Goal: Transaction & Acquisition: Subscribe to service/newsletter

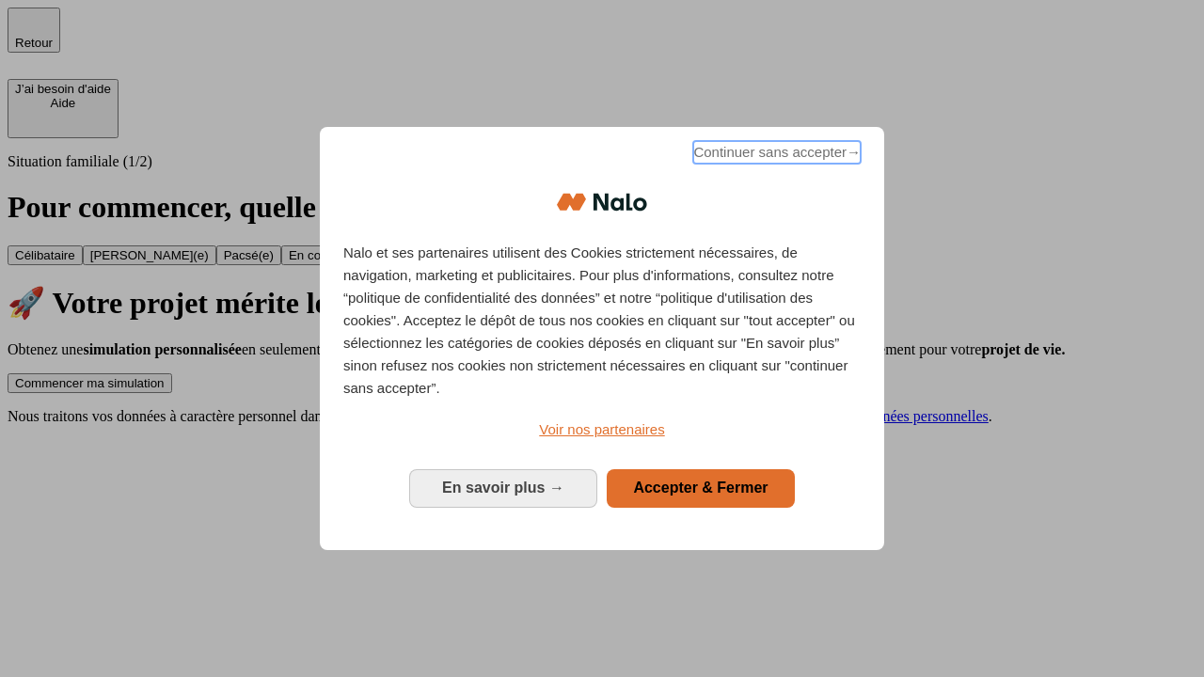
click at [775, 155] on span "Continuer sans accepter →" at bounding box center [776, 152] width 167 height 23
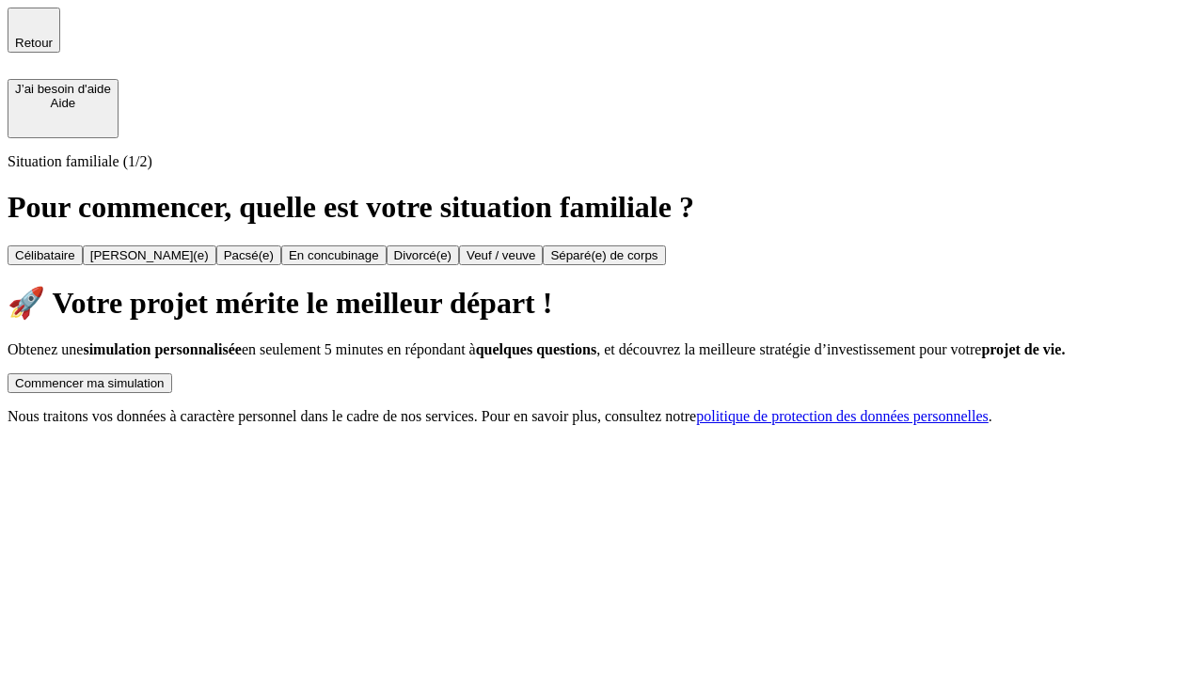
click at [165, 376] on div "Commencer ma simulation" at bounding box center [90, 383] width 150 height 14
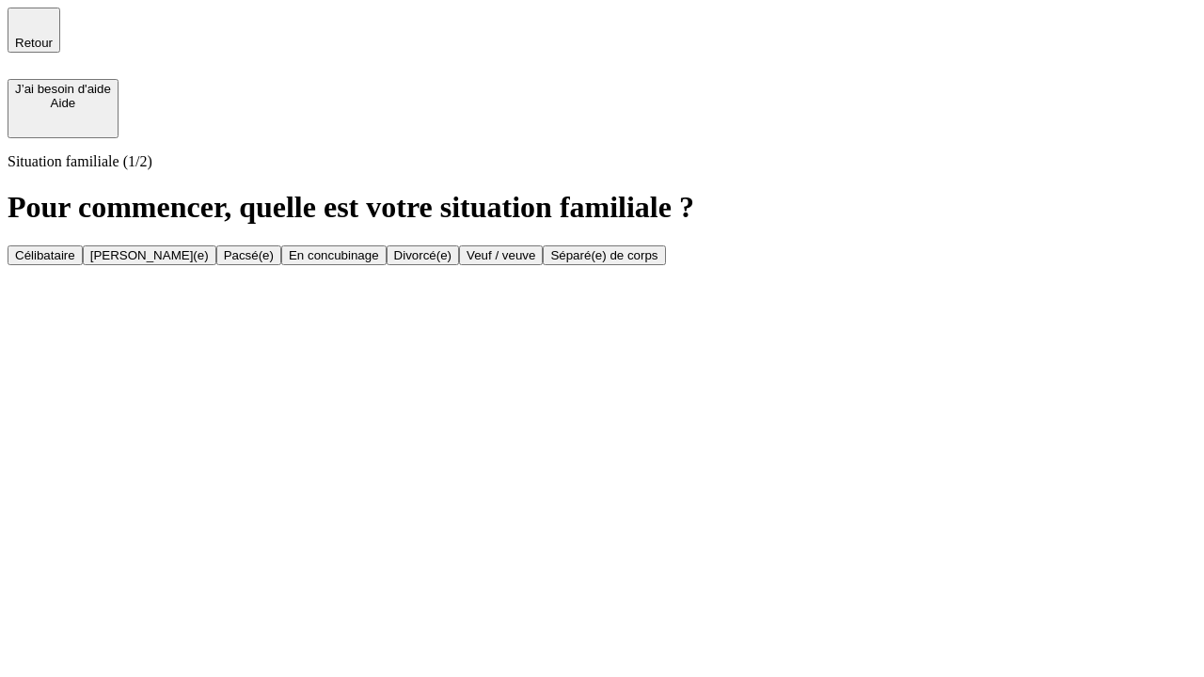
click at [535, 262] on div "Veuf / veuve" at bounding box center [500, 255] width 69 height 14
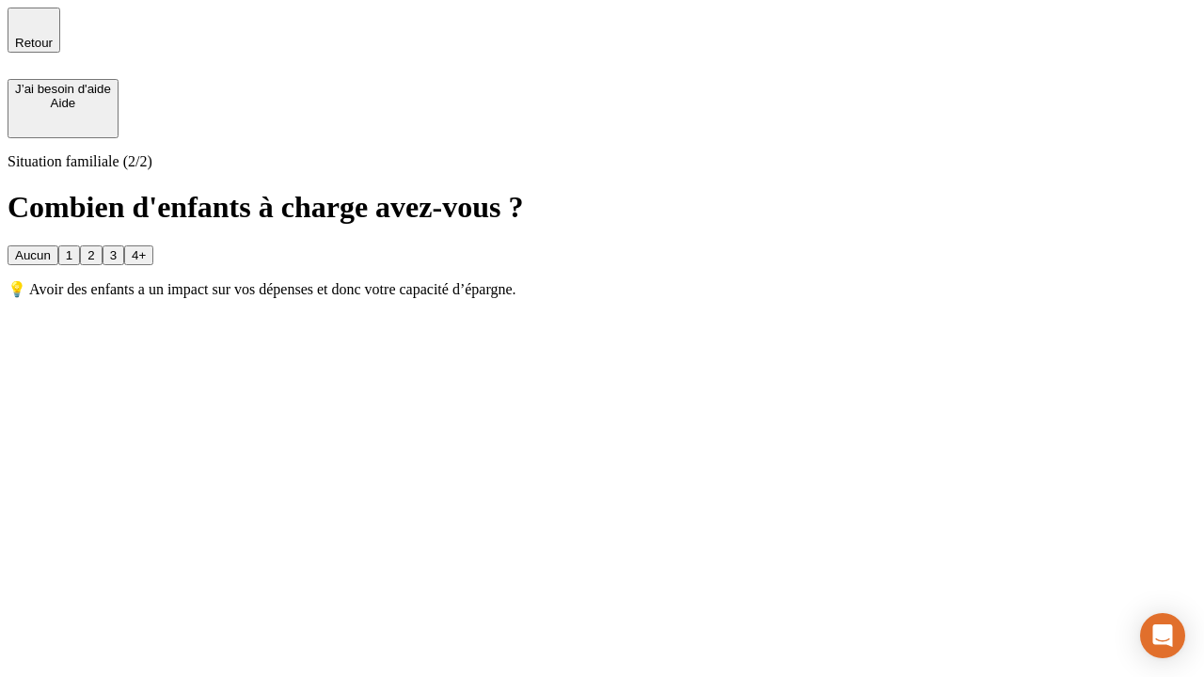
click at [72, 248] on div "1" at bounding box center [69, 255] width 7 height 14
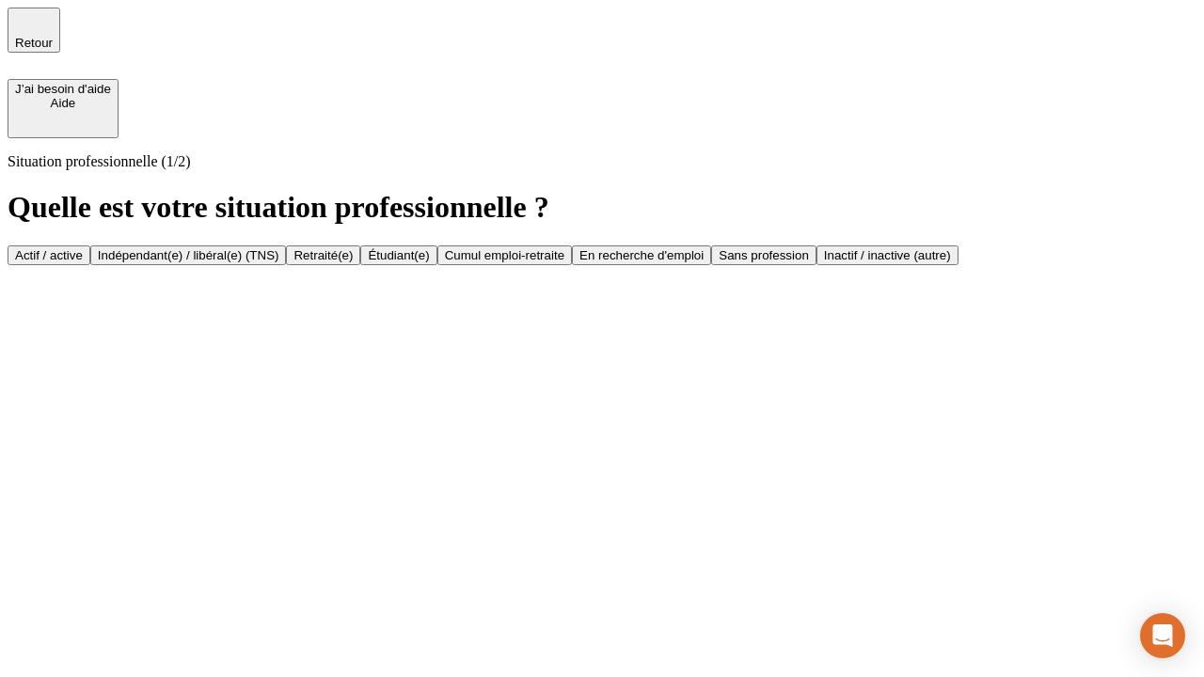
click at [353, 262] on div "Retraité(e)" at bounding box center [322, 255] width 59 height 14
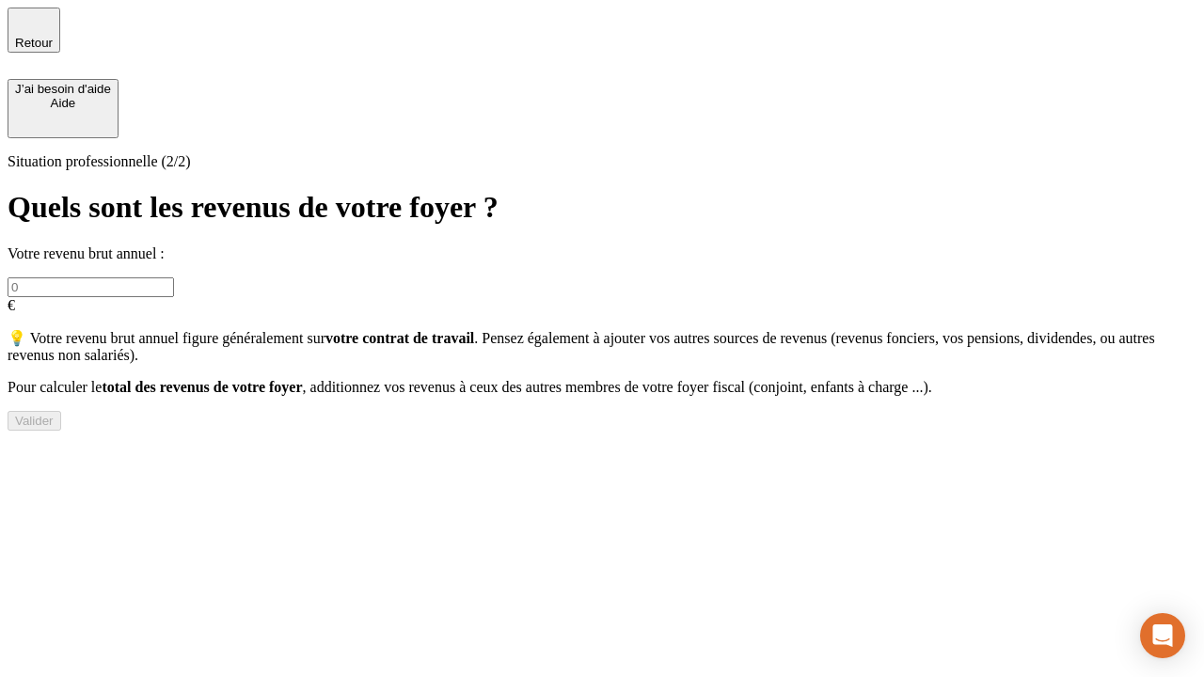
click at [174, 277] on input "text" at bounding box center [91, 287] width 166 height 20
type input "30 000"
click at [54, 428] on div "Valider" at bounding box center [34, 421] width 39 height 14
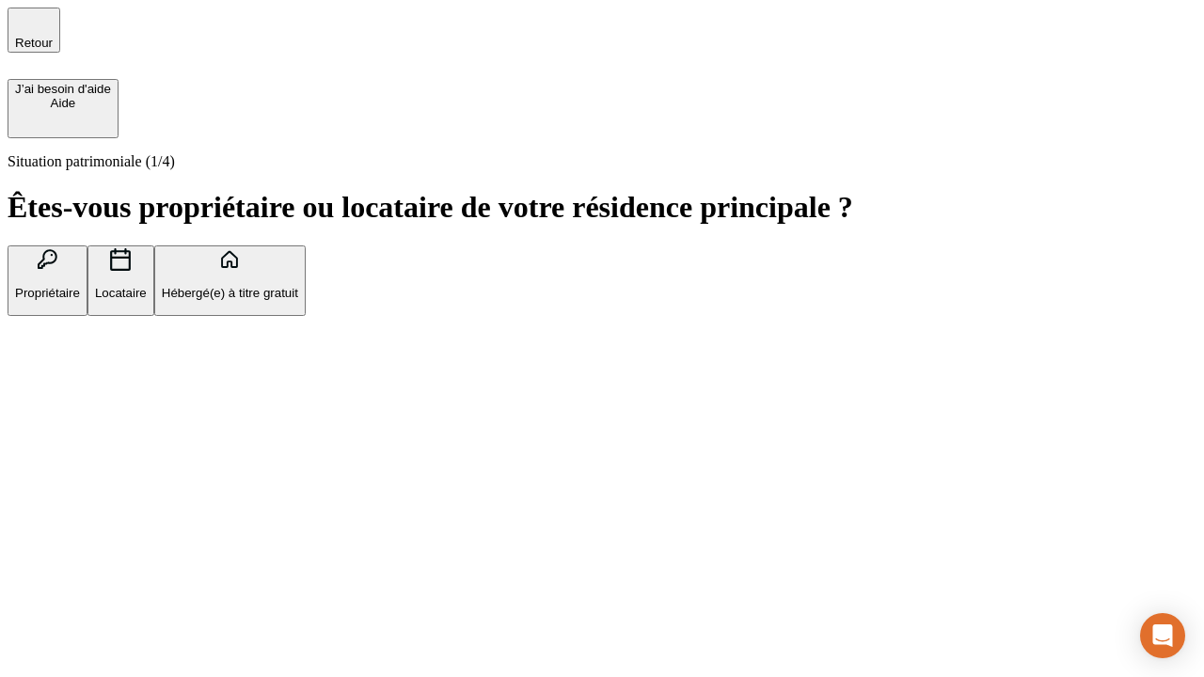
click at [147, 286] on p "Locataire" at bounding box center [121, 293] width 52 height 14
type input "1 000"
click at [147, 286] on p "Locataire" at bounding box center [121, 293] width 52 height 14
click at [54, 417] on div "Valider" at bounding box center [34, 410] width 39 height 14
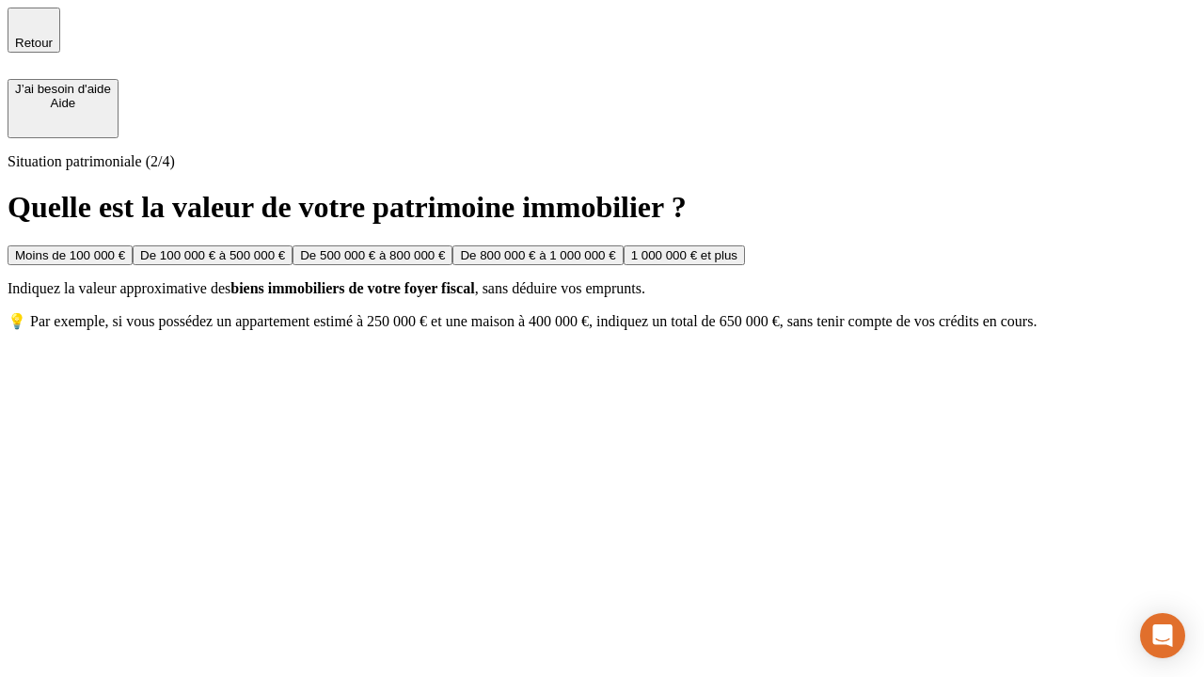
click at [125, 248] on div "Moins de 100 000 €" at bounding box center [70, 255] width 110 height 14
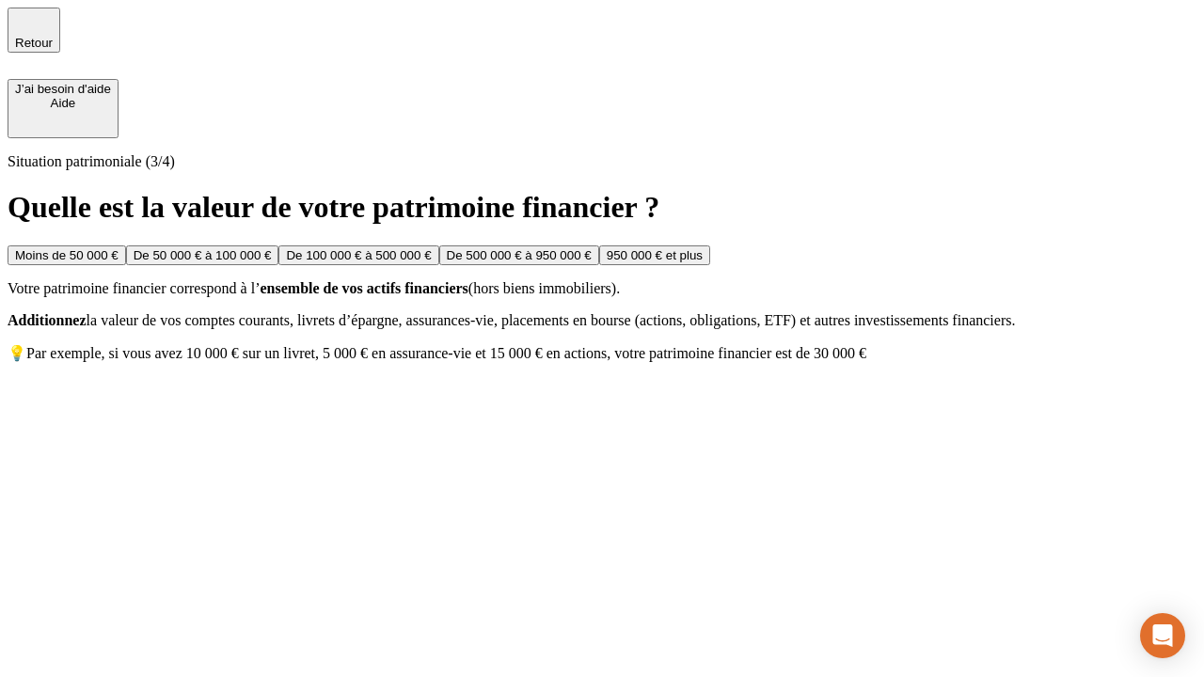
click at [118, 248] on div "Moins de 50 000 €" at bounding box center [66, 255] width 103 height 14
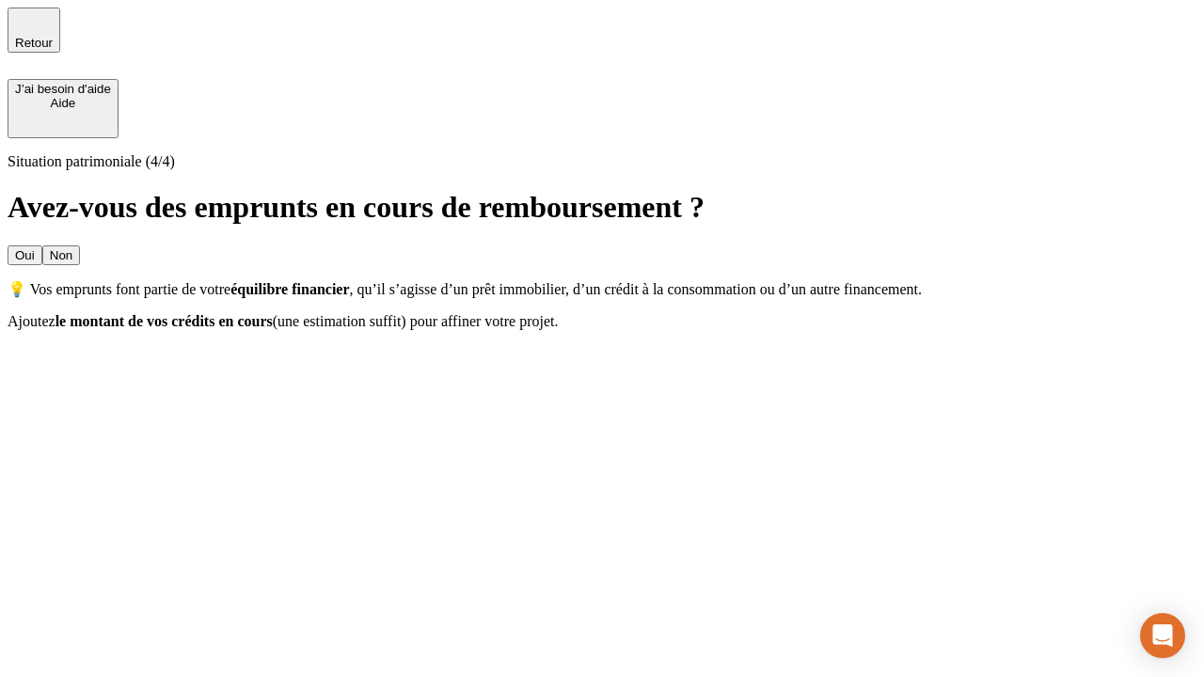
click at [72, 248] on div "Non" at bounding box center [61, 255] width 23 height 14
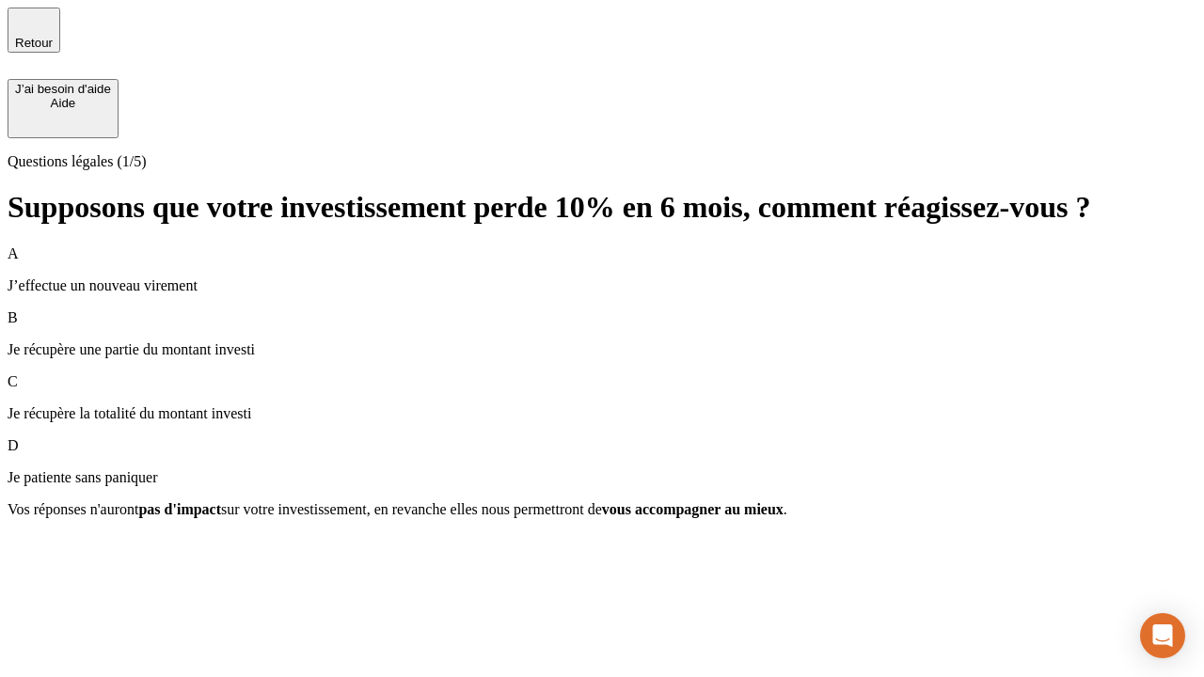
click at [602, 341] on p "Je récupère une partie du montant investi" at bounding box center [602, 349] width 1189 height 17
click at [56, 550] on div "Suivant" at bounding box center [35, 543] width 41 height 14
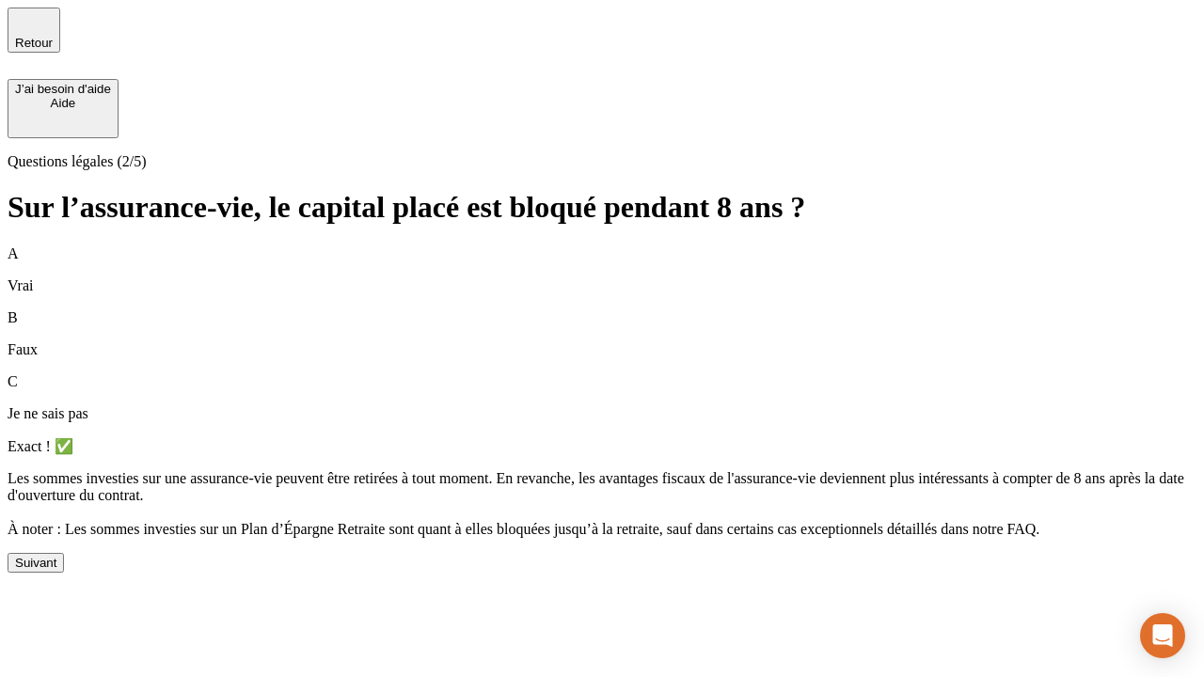
click at [56, 570] on div "Suivant" at bounding box center [35, 563] width 41 height 14
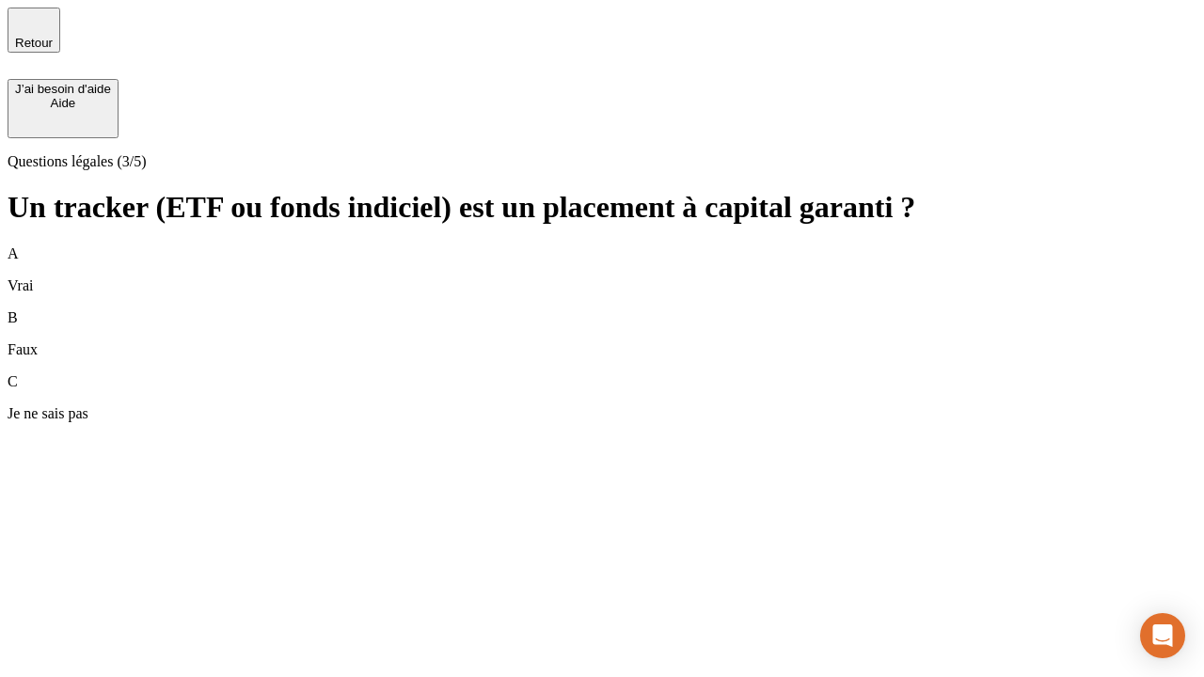
click at [602, 309] on div "B Faux" at bounding box center [602, 333] width 1189 height 49
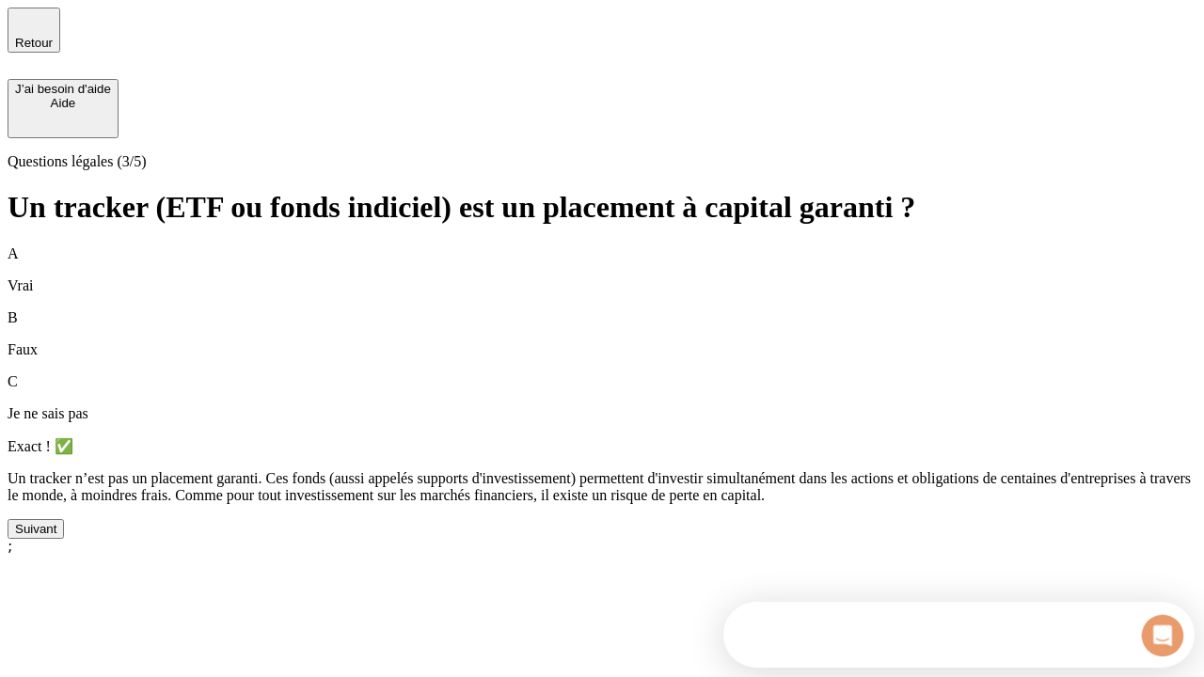
click at [56, 536] on div "Suivant" at bounding box center [35, 529] width 41 height 14
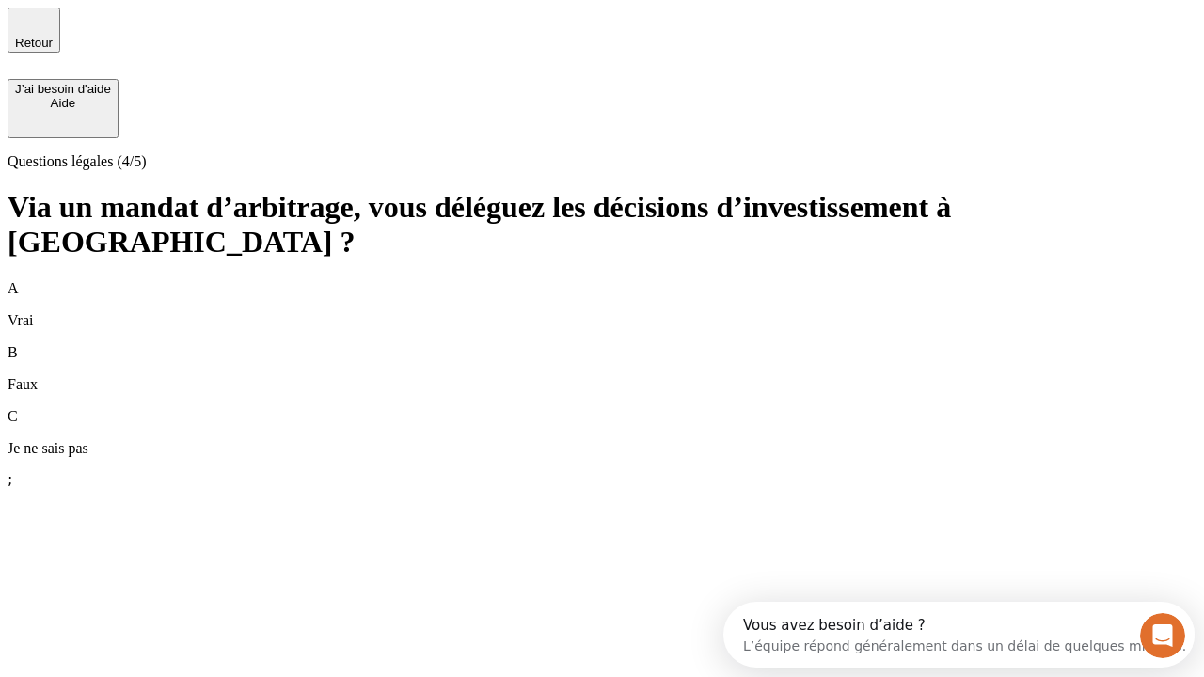
click at [602, 280] on div "A Vrai" at bounding box center [602, 304] width 1189 height 49
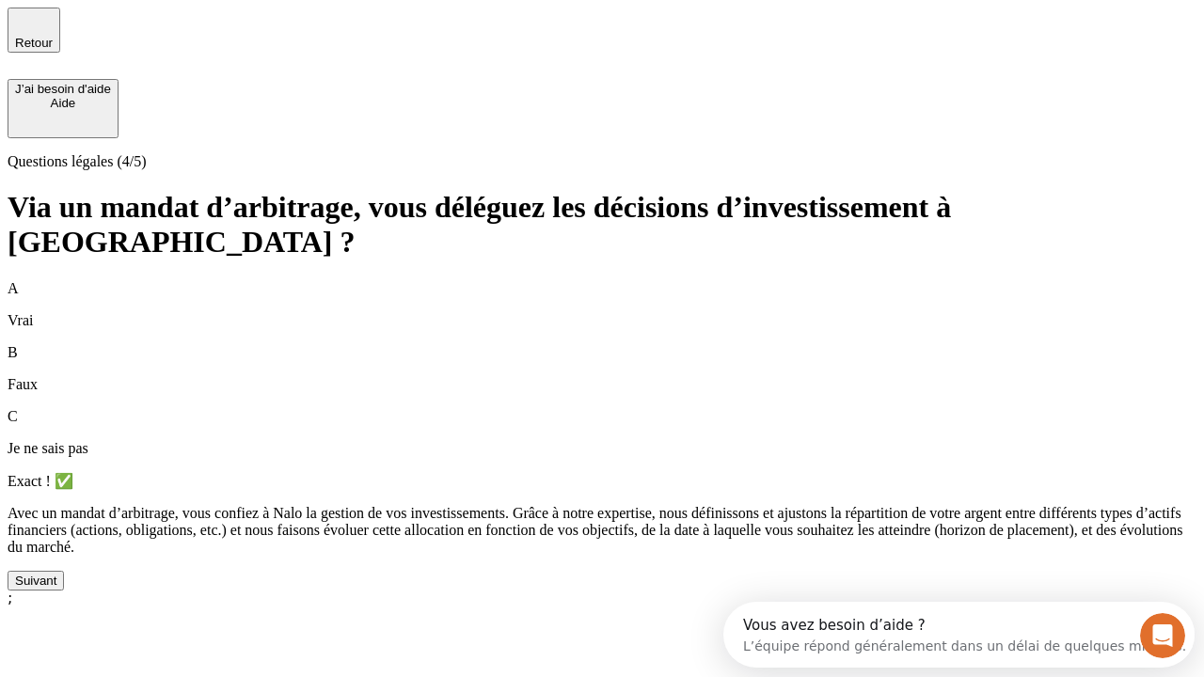
click at [56, 588] on div "Suivant" at bounding box center [35, 581] width 41 height 14
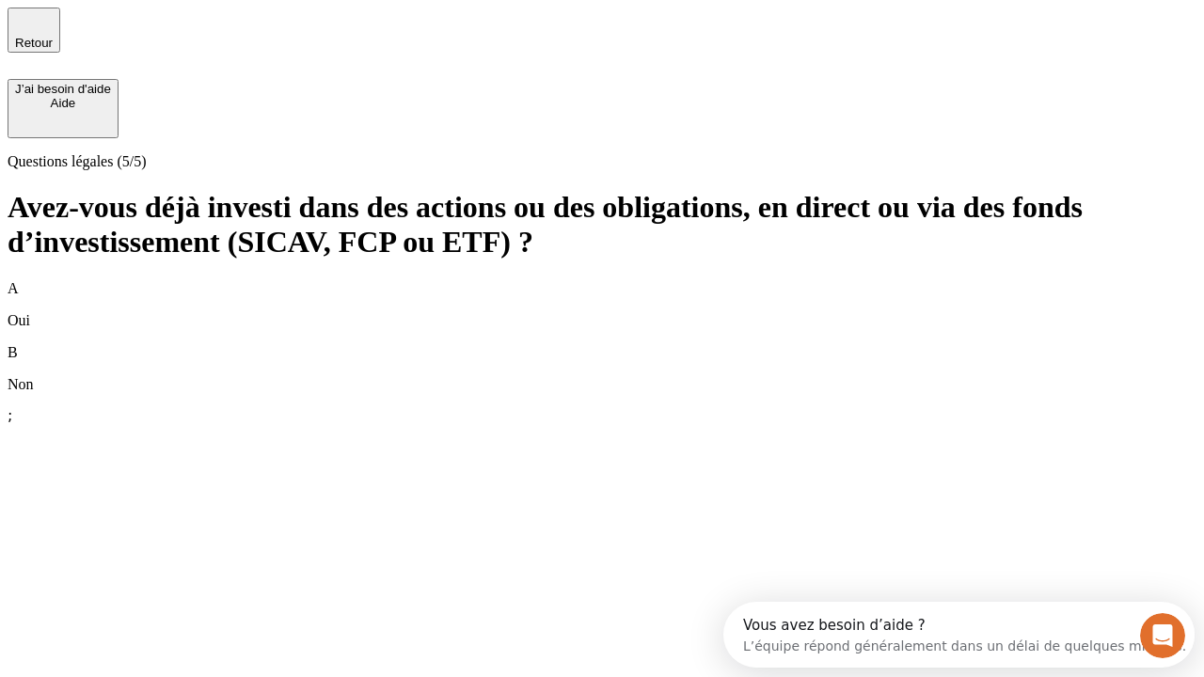
click at [602, 280] on div "A Oui" at bounding box center [602, 304] width 1189 height 49
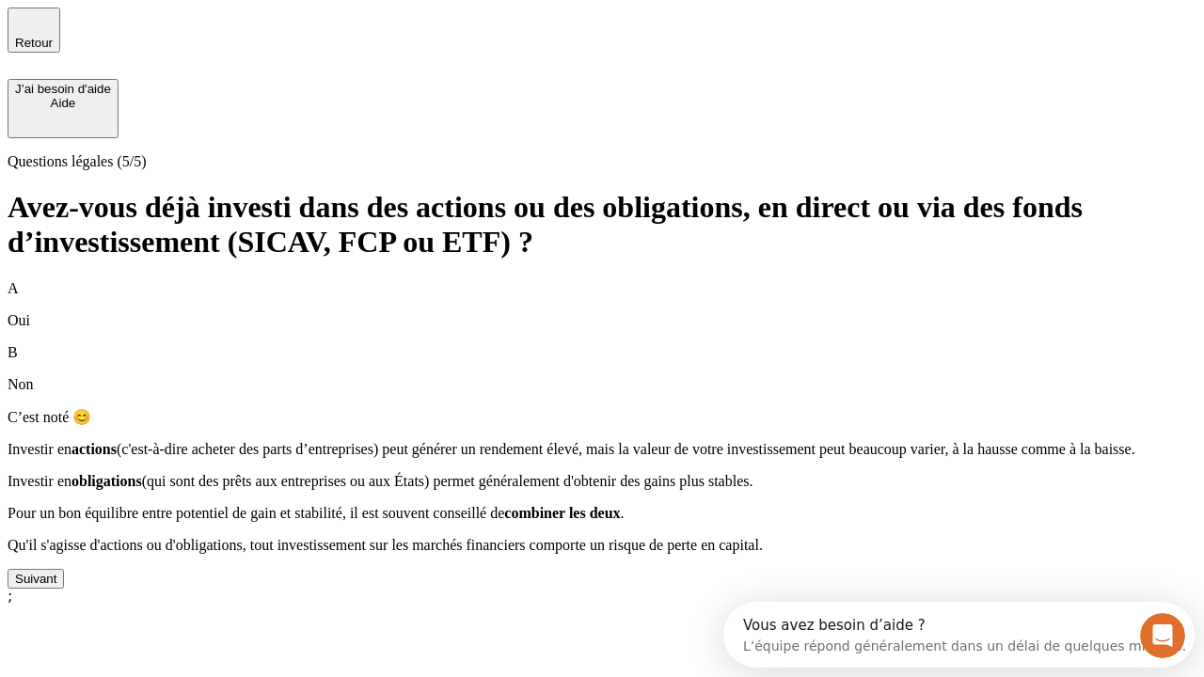
click at [56, 586] on div "Suivant" at bounding box center [35, 579] width 41 height 14
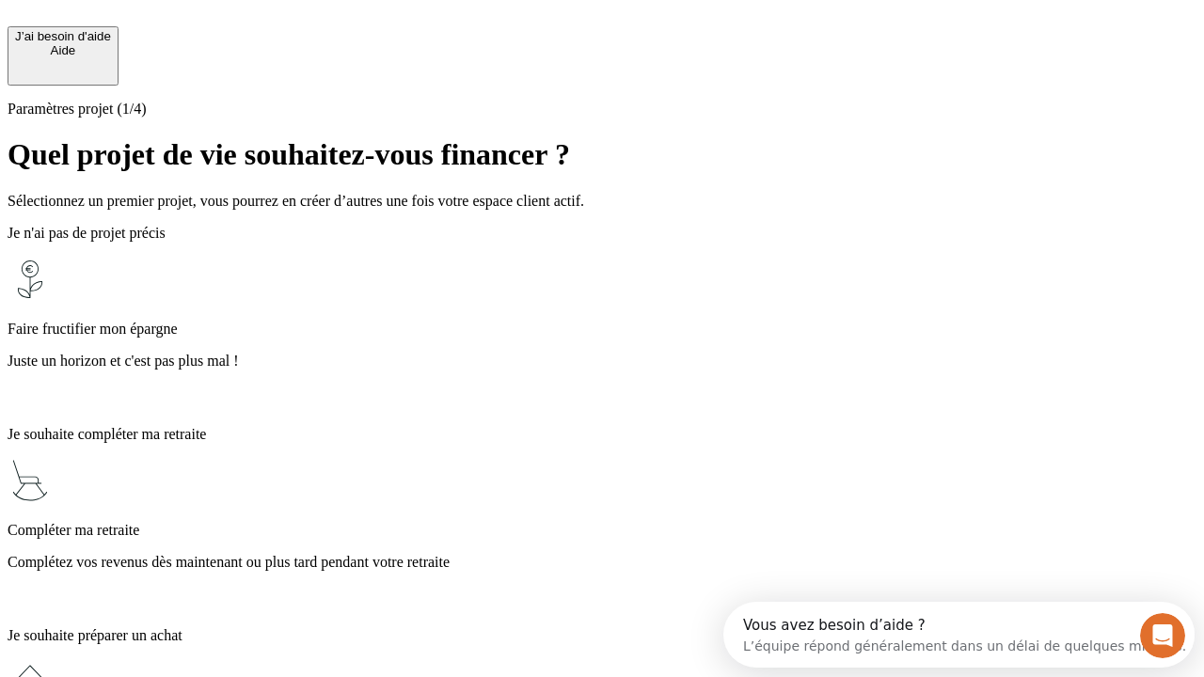
click at [602, 554] on p "Complétez vos revenus dès maintenant ou plus tard pendant votre retraite" at bounding box center [602, 562] width 1189 height 17
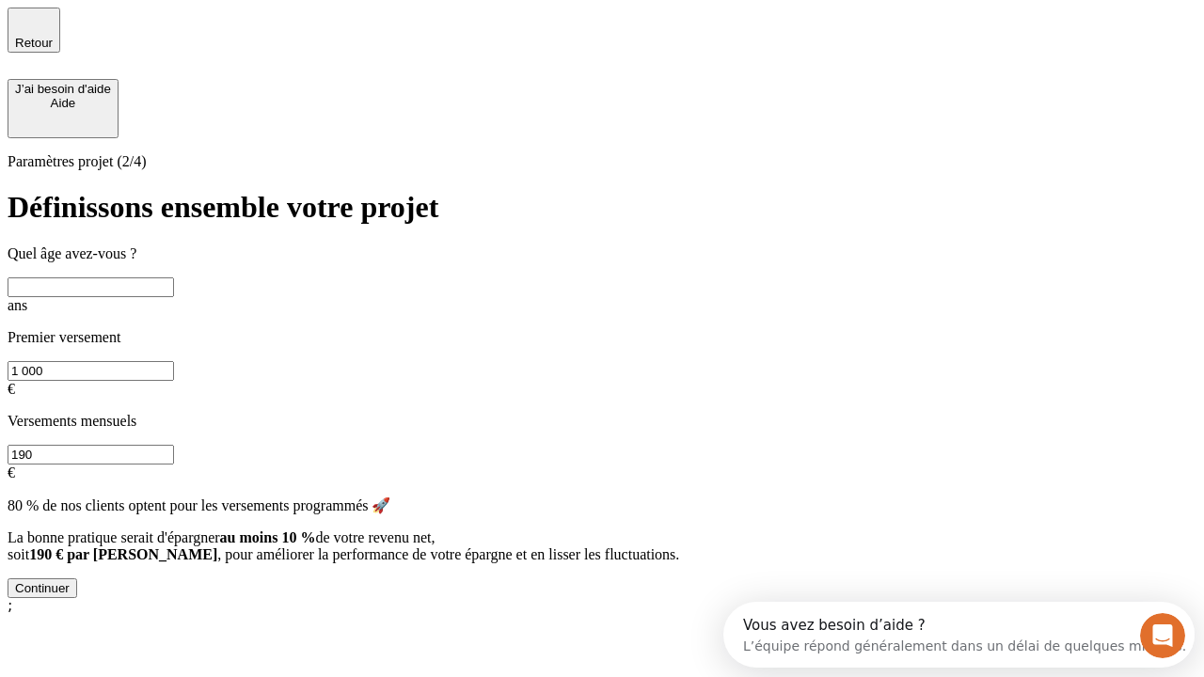
scroll to position [17, 0]
click at [174, 277] on input "text" at bounding box center [91, 287] width 166 height 20
type input "65"
click at [174, 361] on input "1 000" at bounding box center [91, 371] width 166 height 20
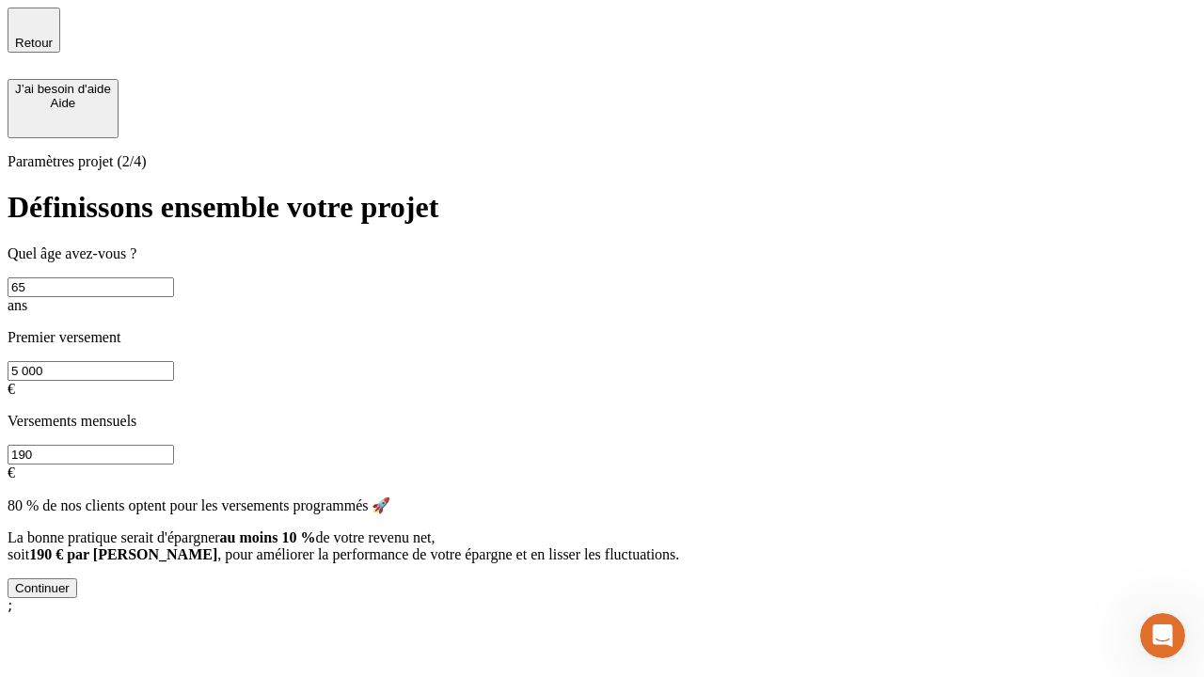
type input "5 000"
click at [174, 445] on input "190" at bounding box center [91, 455] width 166 height 20
type input "640"
click at [70, 595] on div "Continuer" at bounding box center [42, 588] width 55 height 14
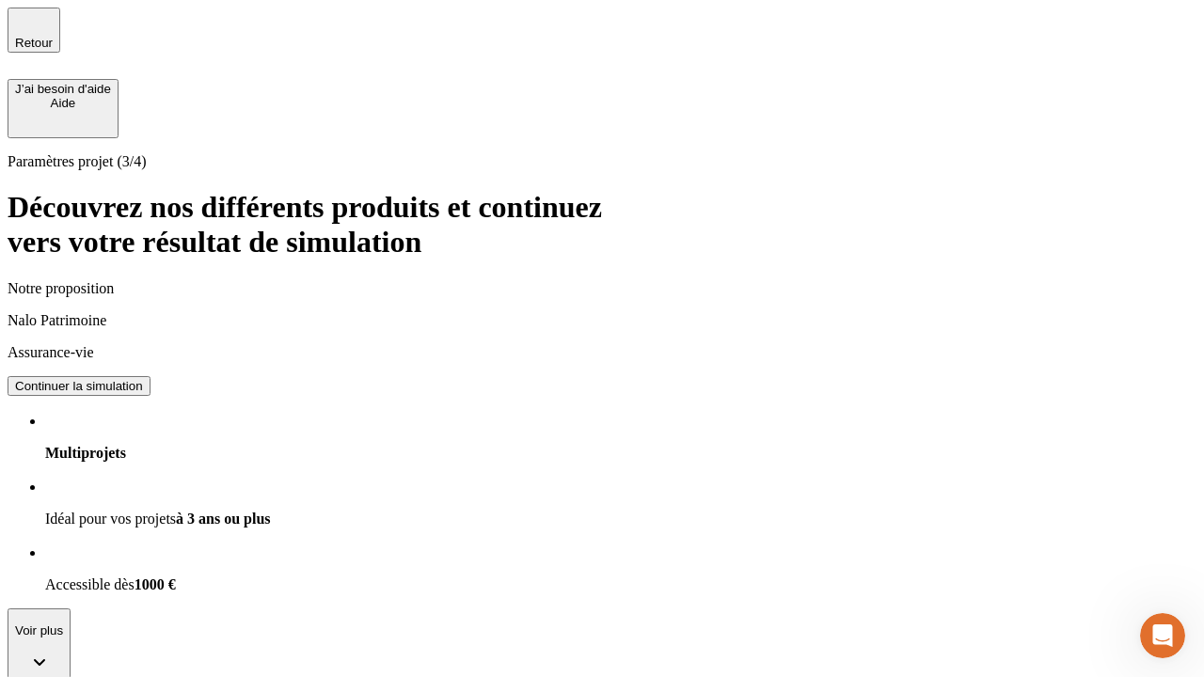
click at [143, 379] on div "Continuer la simulation" at bounding box center [79, 386] width 128 height 14
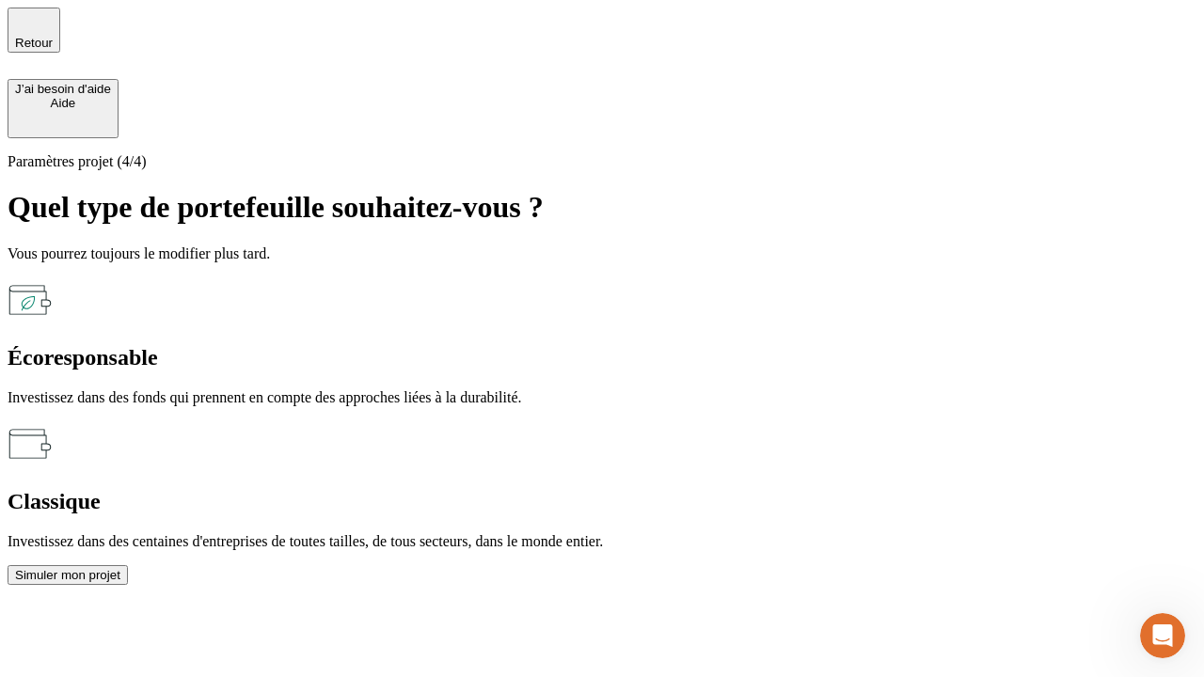
click at [806, 489] on div "Classique" at bounding box center [602, 501] width 1189 height 25
click at [120, 568] on div "Simuler mon projet" at bounding box center [67, 575] width 105 height 14
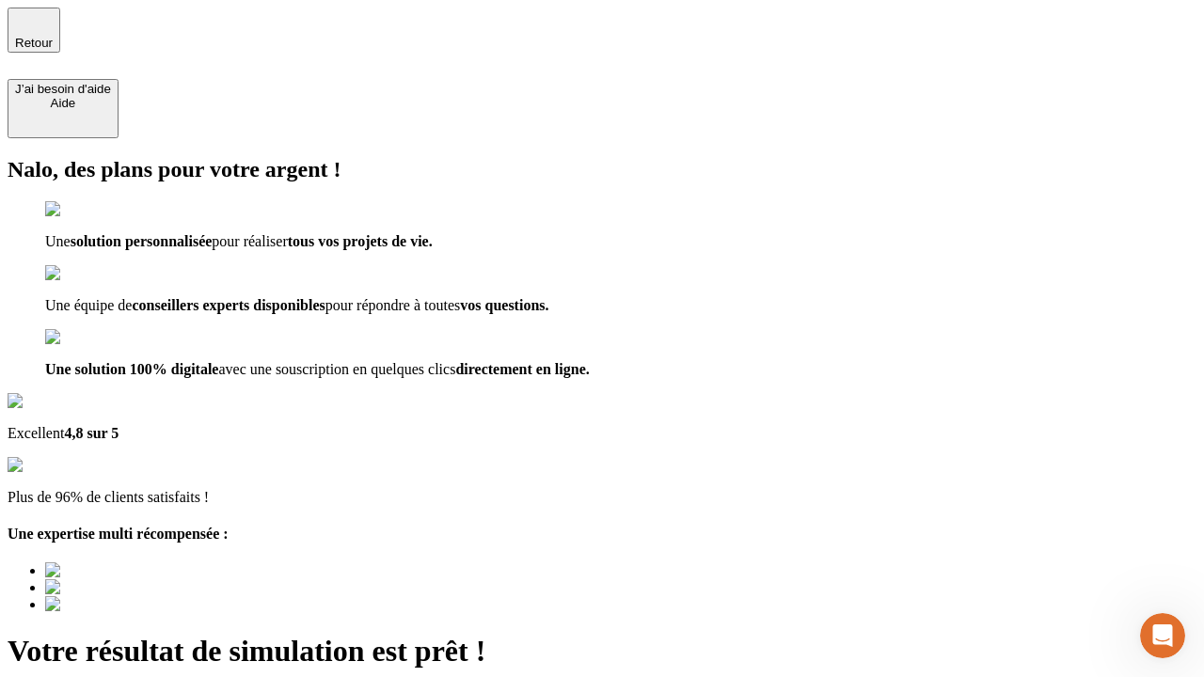
type input "[EMAIL_ADDRESS][DOMAIN_NAME]"
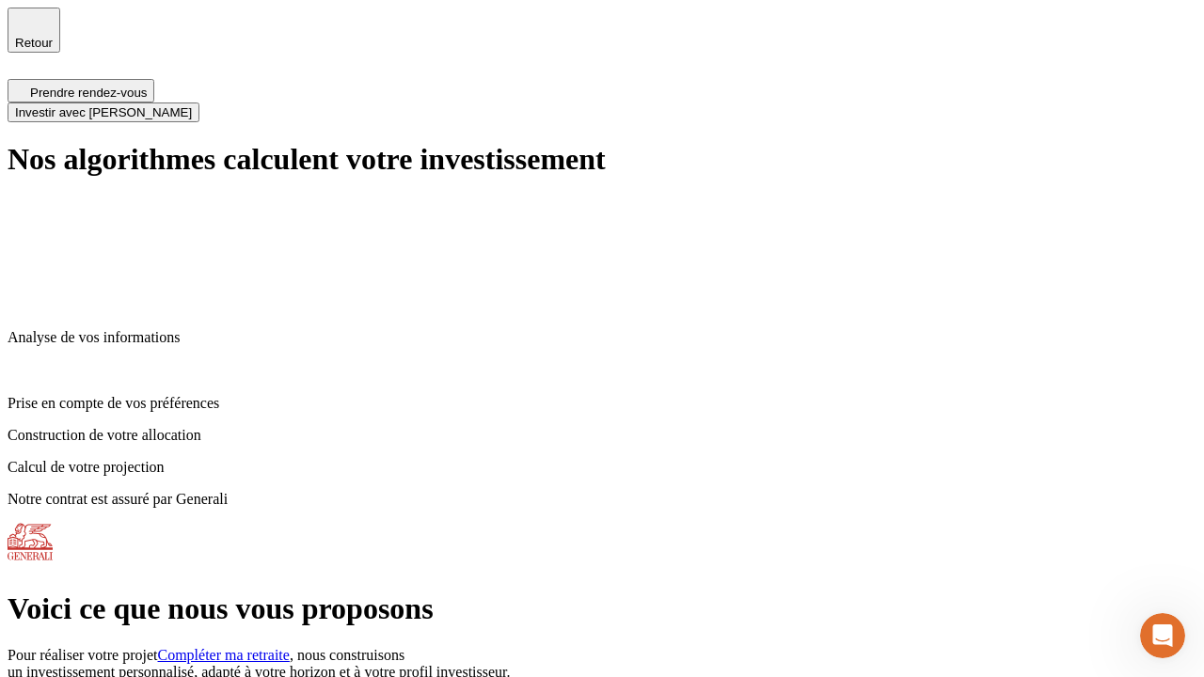
scroll to position [8, 0]
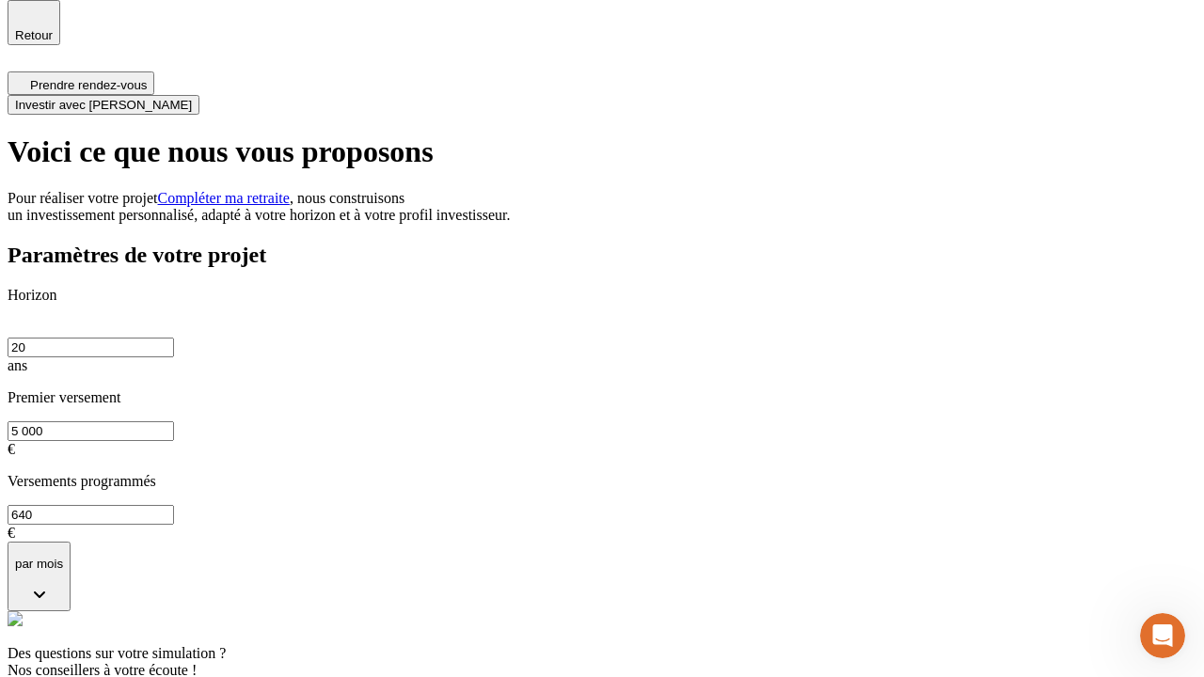
click at [192, 98] on span "Investir avec [PERSON_NAME]" at bounding box center [103, 105] width 177 height 14
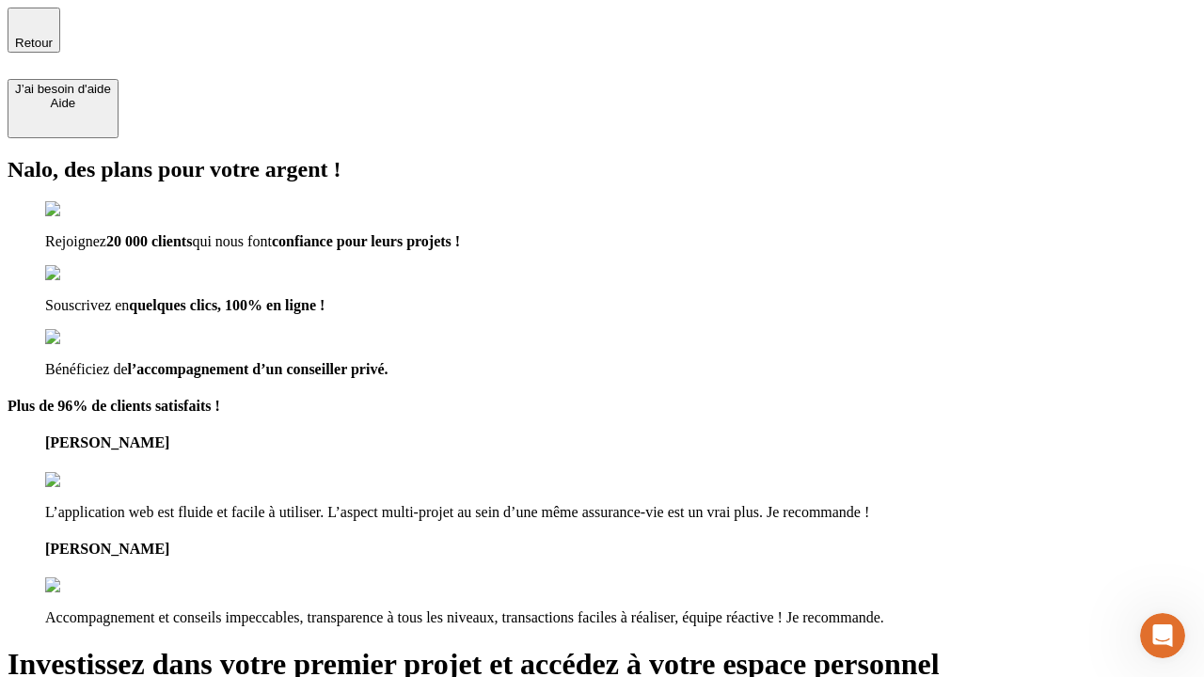
type input "[EMAIL_ADDRESS][DOMAIN_NAME]"
